Goal: Information Seeking & Learning: Check status

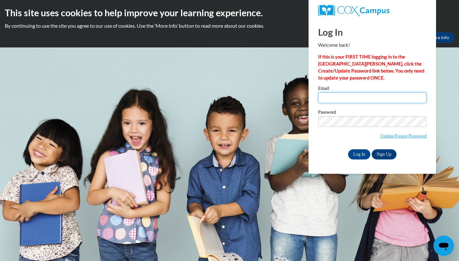
type input "[EMAIL_ADDRESS][DOMAIN_NAME]"
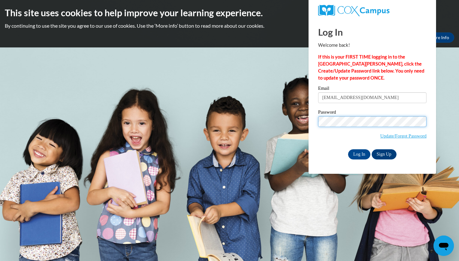
click at [358, 153] on input "Log In" at bounding box center [359, 154] width 22 height 10
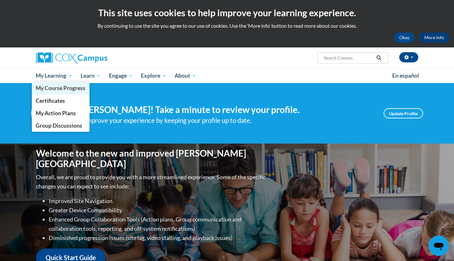
click at [69, 92] on link "My Course Progress" at bounding box center [61, 88] width 58 height 12
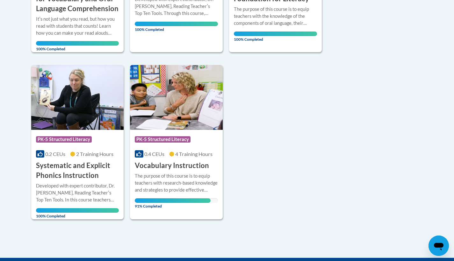
scroll to position [282, 0]
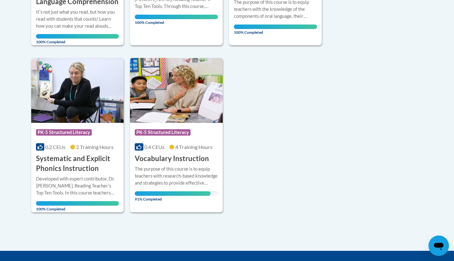
click at [180, 142] on div "Course Category: PK-5 Structured Literacy 0.4 CEUs 4 Training Hours COURSE Voca…" at bounding box center [176, 143] width 93 height 41
